Goal: Task Accomplishment & Management: Use online tool/utility

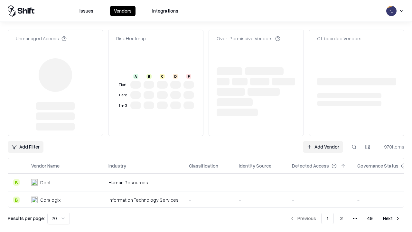
click at [323, 141] on link "Add Vendor" at bounding box center [323, 147] width 40 height 12
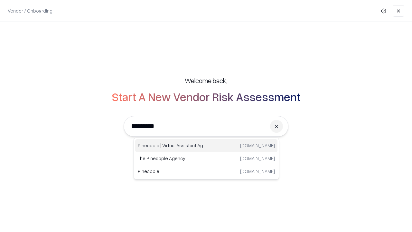
click at [206, 146] on div "Pineapple | Virtual Assistant Agency [DOMAIN_NAME]" at bounding box center [206, 145] width 142 height 13
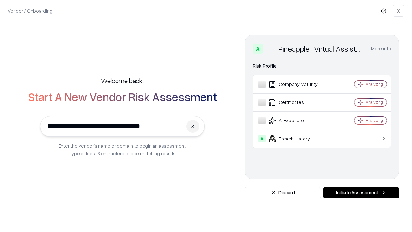
type input "**********"
click at [361, 193] on button "Initiate Assessment" at bounding box center [362, 193] width 76 height 12
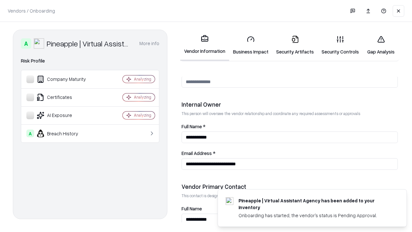
scroll to position [334, 0]
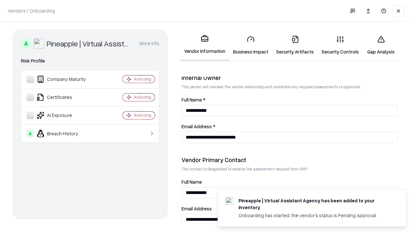
click at [295, 45] on link "Security Artifacts" at bounding box center [294, 45] width 45 height 30
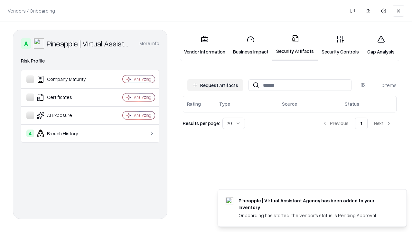
click at [215, 85] on button "Request Artifacts" at bounding box center [215, 85] width 56 height 12
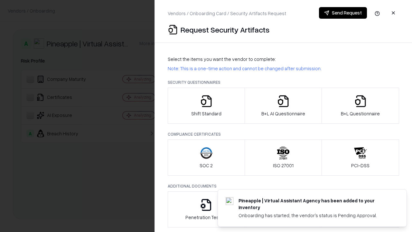
click at [360, 106] on icon "button" at bounding box center [360, 101] width 13 height 13
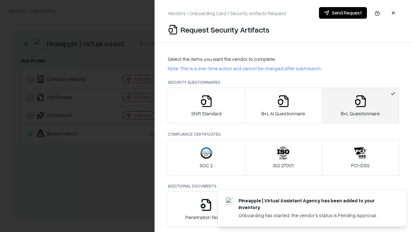
click at [283, 106] on icon "button" at bounding box center [283, 101] width 13 height 13
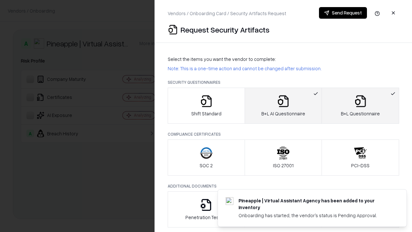
click at [343, 13] on button "Send Request" at bounding box center [343, 13] width 48 height 12
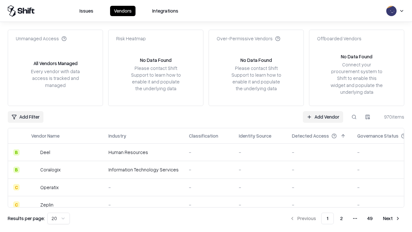
click at [354, 117] on button at bounding box center [354, 117] width 12 height 12
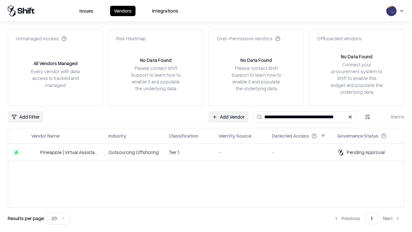
type input "**********"
click at [210, 152] on td "Tier 1" at bounding box center [189, 152] width 50 height 17
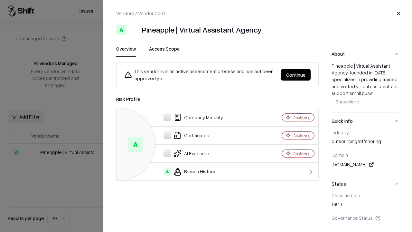
click at [296, 75] on button "Continue" at bounding box center [296, 75] width 30 height 12
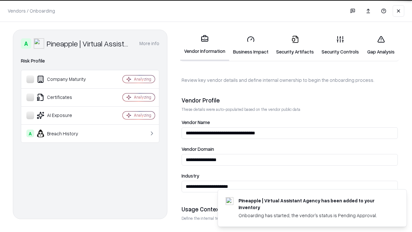
click at [295, 45] on link "Security Artifacts" at bounding box center [294, 45] width 45 height 30
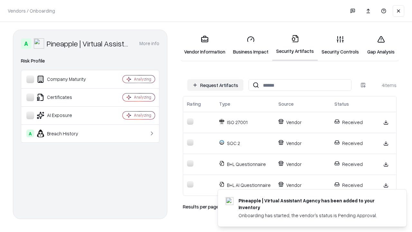
click at [381, 45] on link "Gap Analysis" at bounding box center [381, 45] width 36 height 30
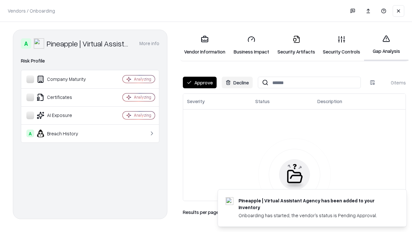
click at [200, 82] on button "Approve" at bounding box center [200, 83] width 34 height 12
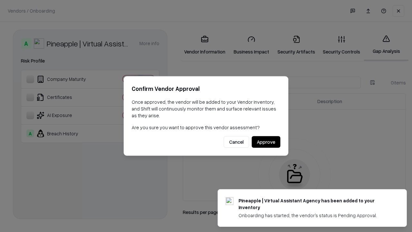
click at [266, 142] on button "Approve" at bounding box center [266, 142] width 29 height 12
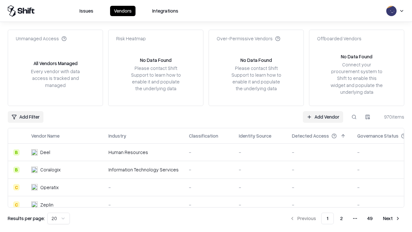
type input "**********"
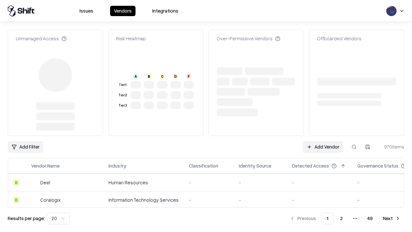
click at [323, 147] on link "Add Vendor" at bounding box center [323, 147] width 40 height 12
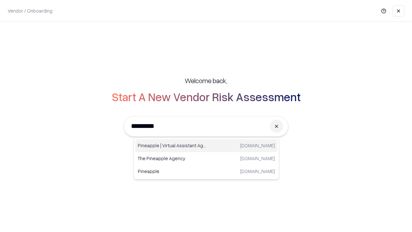
click at [206, 146] on div "Pineapple | Virtual Assistant Agency [DOMAIN_NAME]" at bounding box center [206, 145] width 142 height 13
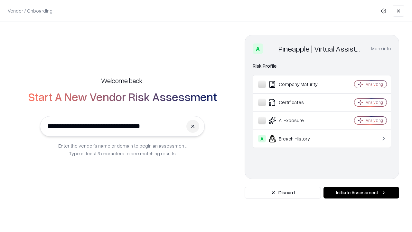
type input "**********"
click at [361, 193] on button "Initiate Assessment" at bounding box center [362, 193] width 76 height 12
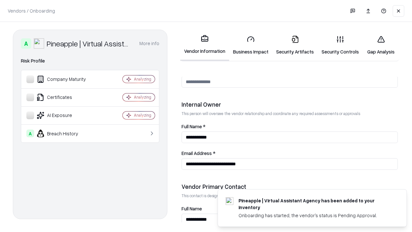
scroll to position [334, 0]
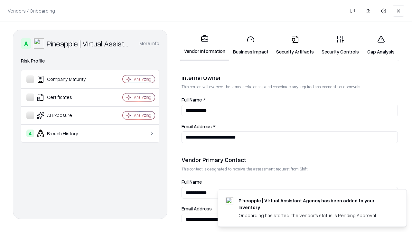
click at [381, 45] on link "Gap Analysis" at bounding box center [381, 45] width 36 height 30
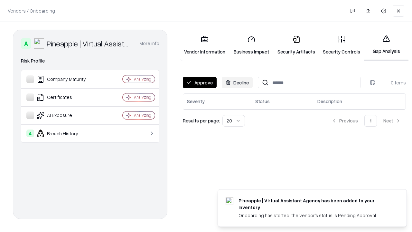
click at [200, 82] on button "Approve" at bounding box center [200, 83] width 34 height 12
